Goal: Task Accomplishment & Management: Manage account settings

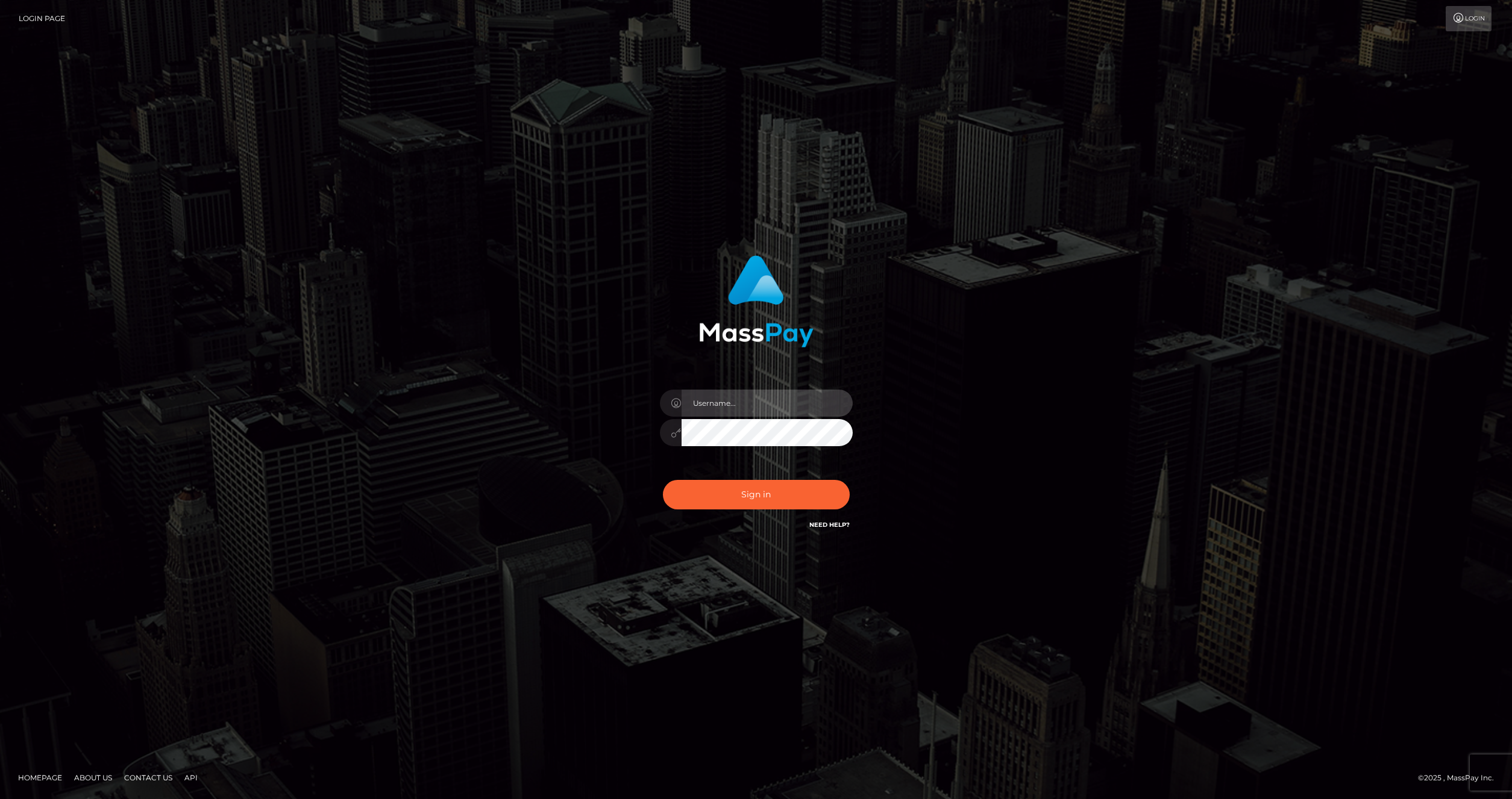
click at [769, 405] on input "text" at bounding box center [767, 403] width 171 height 27
type input "artvilla"
click at [741, 496] on button "Sign in" at bounding box center [756, 495] width 187 height 30
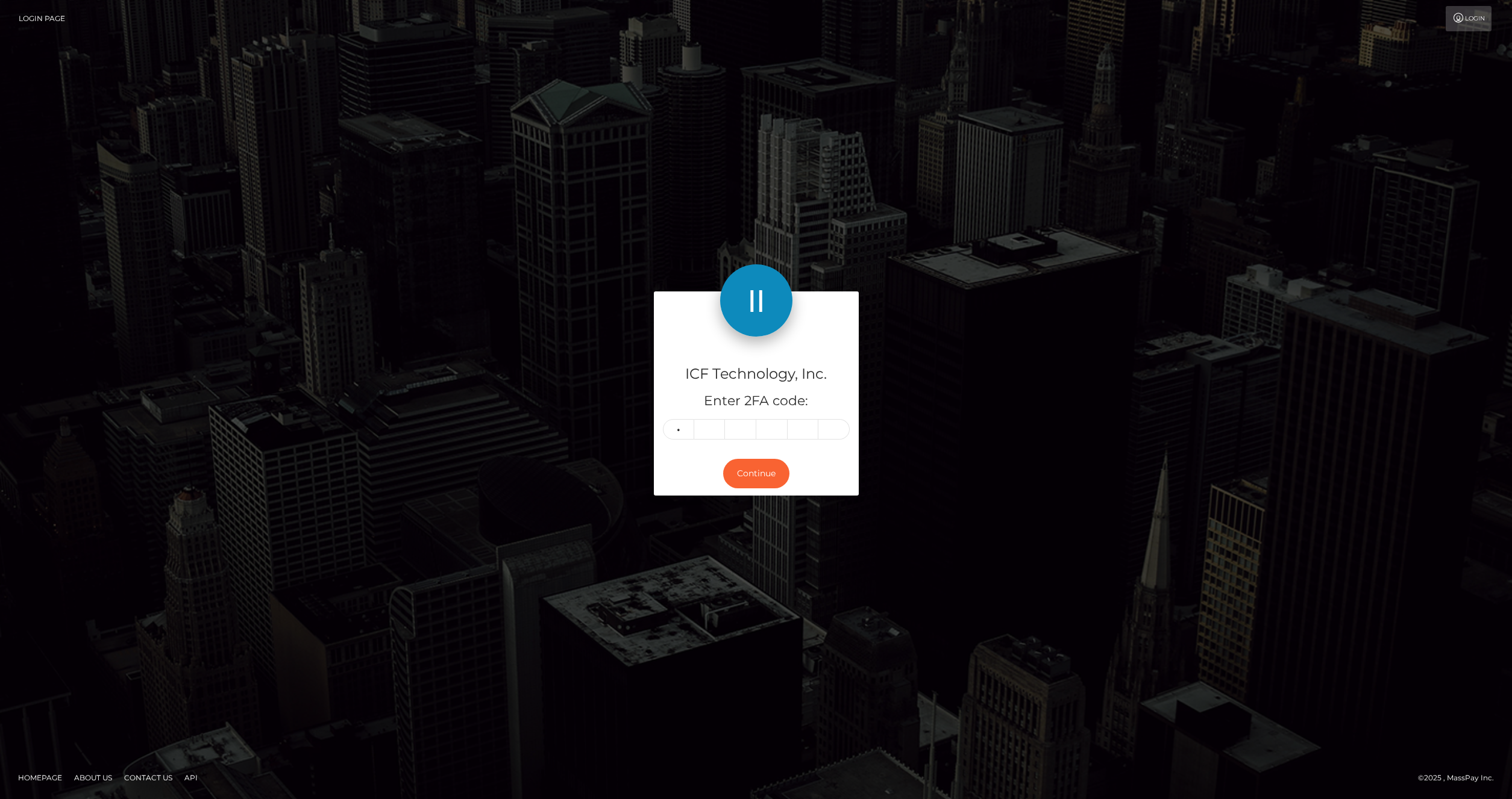
type input "0"
type input "4"
type input "8"
type input "0"
type input "8"
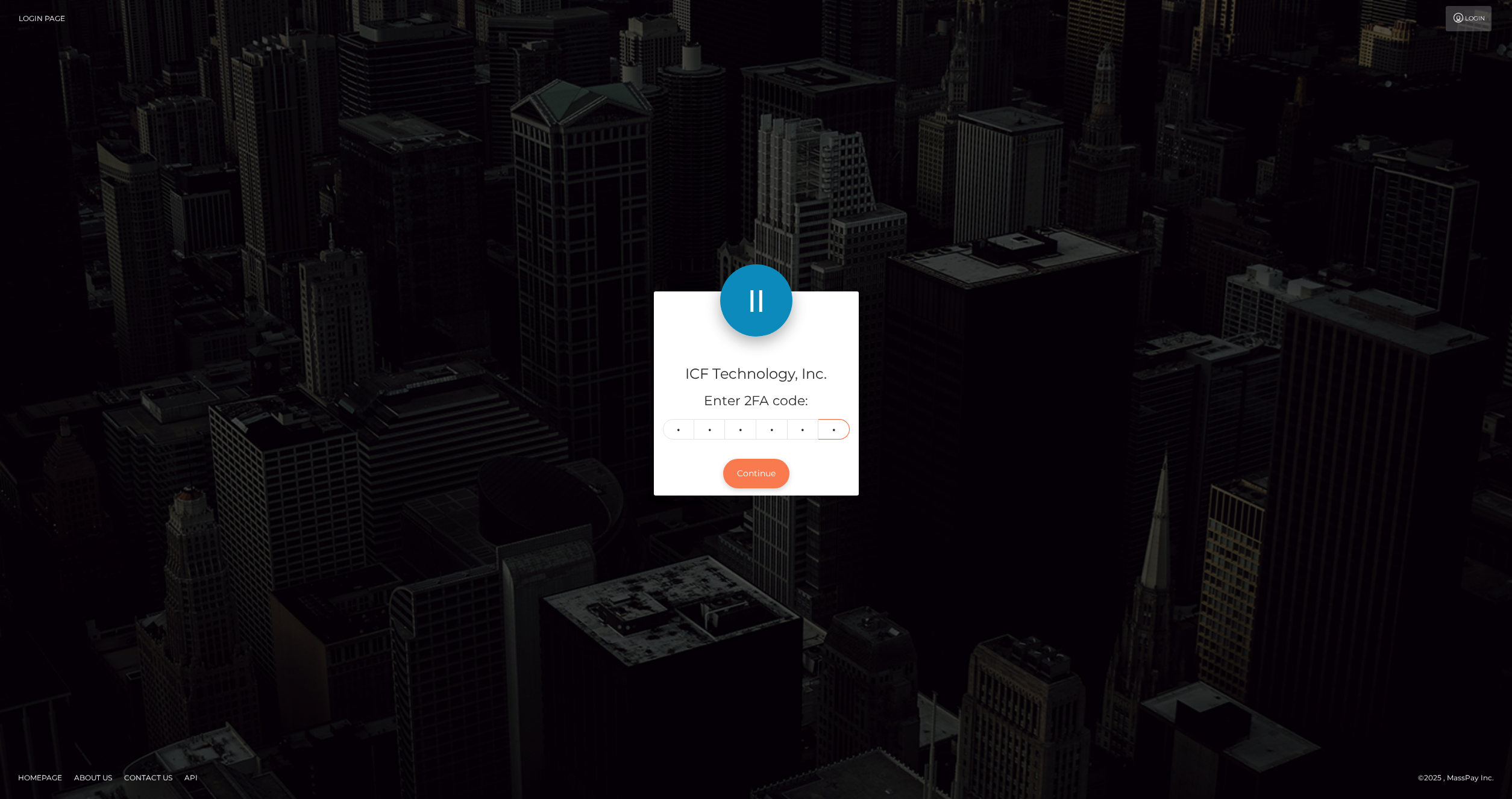
type input "5"
click at [747, 487] on button "Continue" at bounding box center [756, 474] width 66 height 30
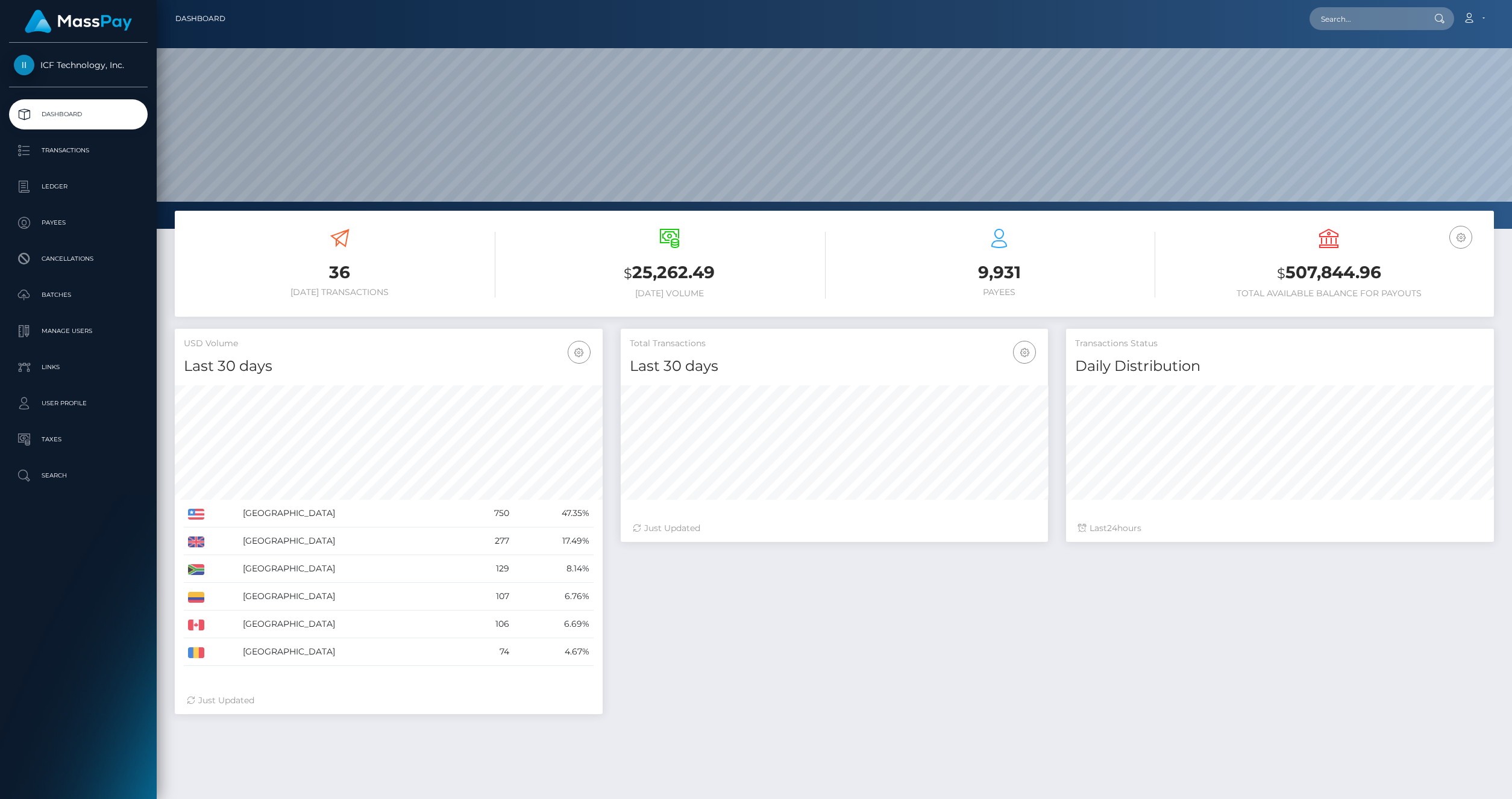
scroll to position [213, 428]
